Goal: Information Seeking & Learning: Learn about a topic

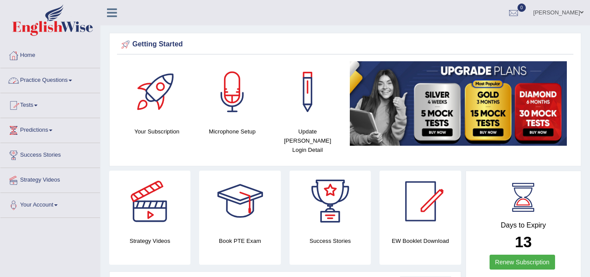
click at [63, 83] on link "Practice Questions" at bounding box center [50, 79] width 100 height 22
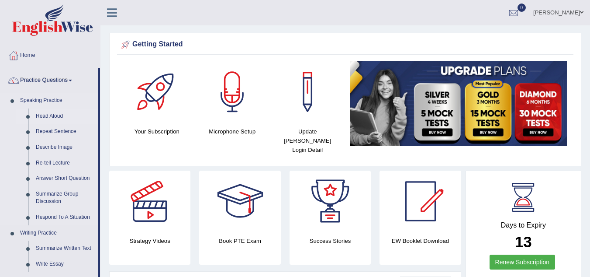
click at [40, 114] on link "Read Aloud" at bounding box center [65, 116] width 66 height 16
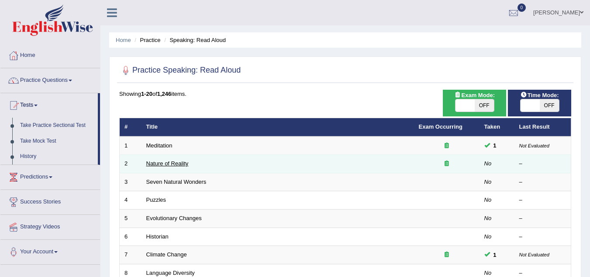
click at [169, 161] on link "Nature of Reality" at bounding box center [167, 163] width 42 height 7
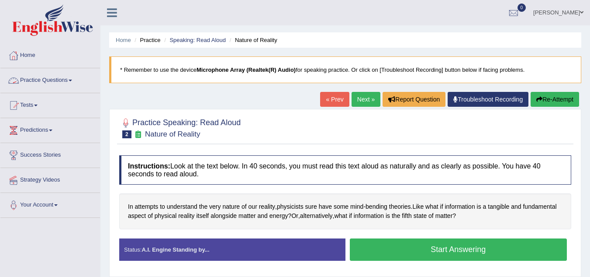
click at [66, 78] on link "Practice Questions" at bounding box center [50, 79] width 100 height 22
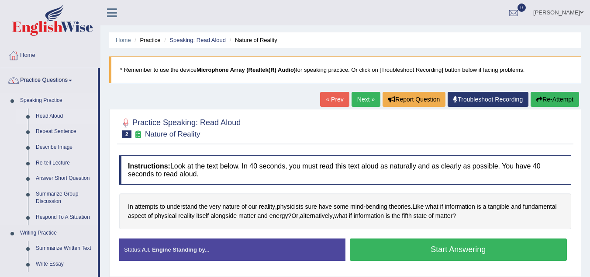
click at [49, 113] on link "Read Aloud" at bounding box center [65, 116] width 66 height 16
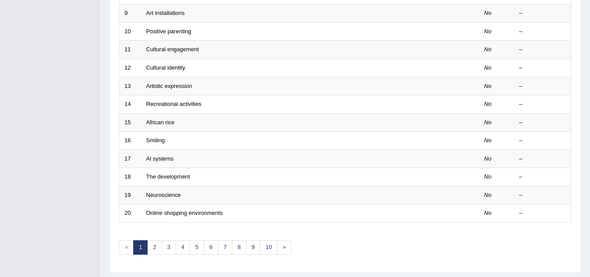
scroll to position [278, 0]
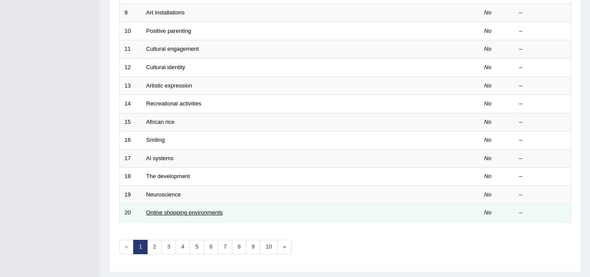
click at [163, 214] on link "Online shopping environments" at bounding box center [184, 212] width 77 height 7
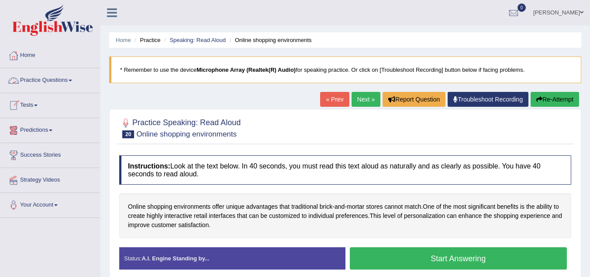
click at [70, 76] on link "Practice Questions" at bounding box center [50, 79] width 100 height 22
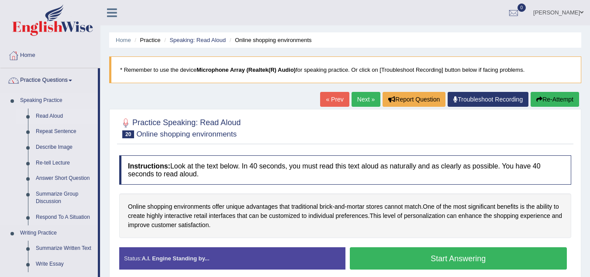
click at [48, 117] on link "Read Aloud" at bounding box center [65, 116] width 66 height 16
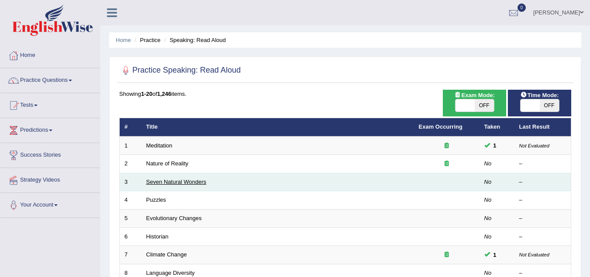
click at [161, 183] on link "Seven Natural Wonders" at bounding box center [176, 181] width 60 height 7
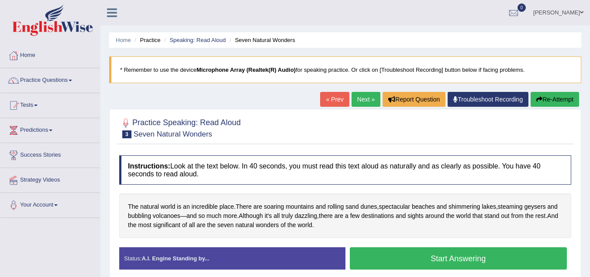
click at [363, 255] on button "Start Answering" at bounding box center [459, 258] width 218 height 22
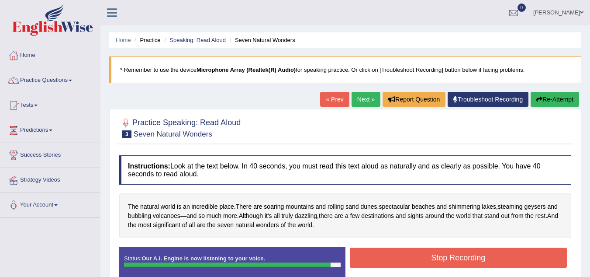
click at [363, 255] on button "Stop Recording" at bounding box center [459, 257] width 218 height 20
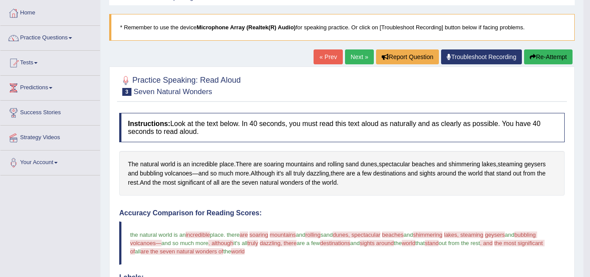
scroll to position [42, 0]
click at [538, 55] on button "Re-Attempt" at bounding box center [548, 57] width 49 height 15
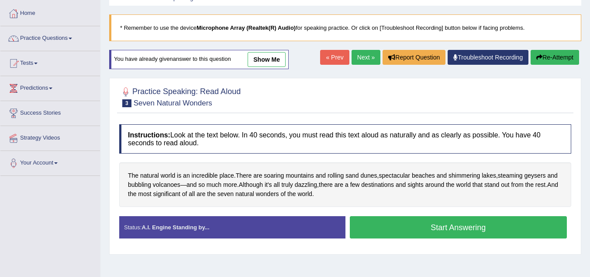
scroll to position [42, 0]
click at [407, 227] on button "Start Answering" at bounding box center [459, 227] width 218 height 22
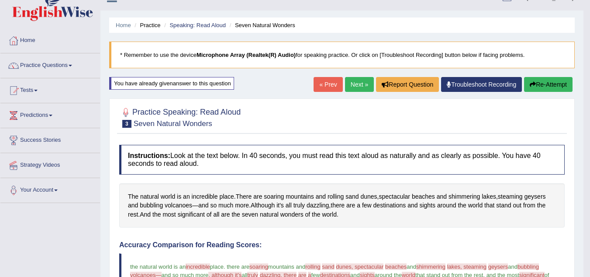
scroll to position [14, 0]
click at [62, 67] on link "Practice Questions" at bounding box center [50, 65] width 100 height 22
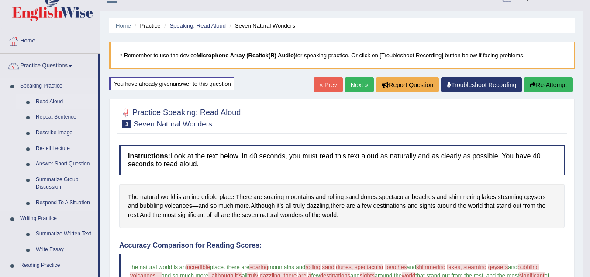
click at [51, 99] on link "Read Aloud" at bounding box center [65, 102] width 66 height 16
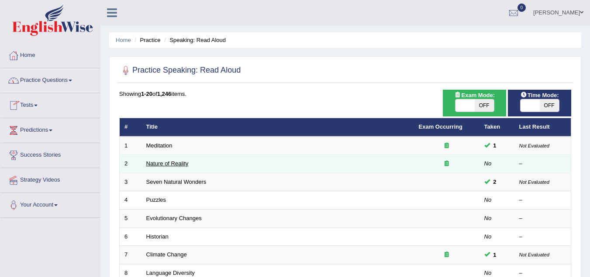
click at [162, 165] on link "Nature of Reality" at bounding box center [167, 163] width 42 height 7
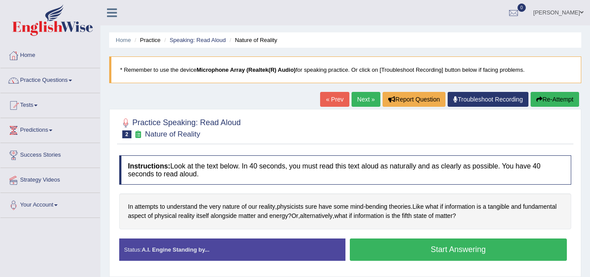
click at [368, 254] on button "Start Answering" at bounding box center [459, 249] width 218 height 22
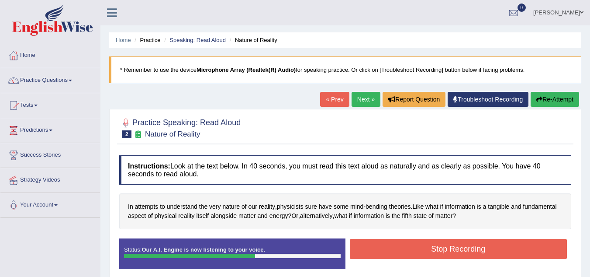
click at [368, 254] on button "Stop Recording" at bounding box center [459, 249] width 218 height 20
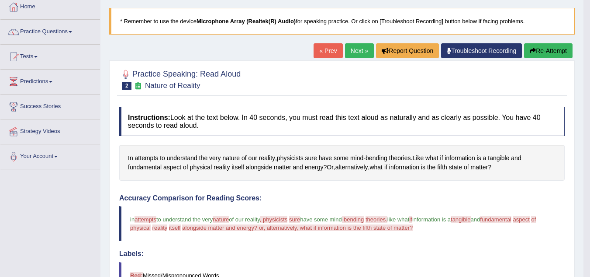
scroll to position [48, 0]
click at [550, 51] on button "Re-Attempt" at bounding box center [548, 51] width 49 height 15
